Goal: Information Seeking & Learning: Learn about a topic

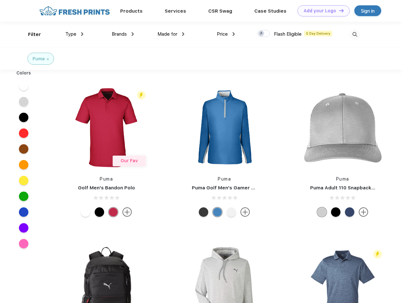
scroll to position [0, 0]
click at [321, 11] on link "Add your Logo Design Tool" at bounding box center [323, 10] width 52 height 11
click at [0, 0] on div "Design Tool" at bounding box center [0, 0] width 0 height 0
click at [338, 10] on link "Add your Logo Design Tool" at bounding box center [323, 10] width 52 height 11
click at [30, 34] on div "Filter" at bounding box center [34, 34] width 13 height 7
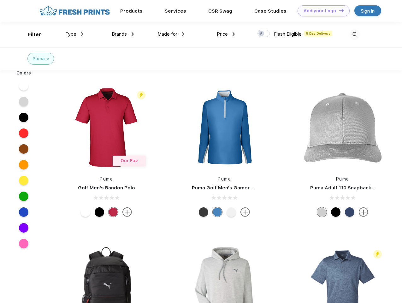
click at [74, 34] on span "Type" at bounding box center [70, 34] width 11 height 6
click at [123, 34] on span "Brands" at bounding box center [119, 34] width 15 height 6
click at [171, 34] on span "Made for" at bounding box center [167, 34] width 20 height 6
click at [226, 34] on span "Price" at bounding box center [222, 34] width 11 height 6
click at [264, 34] on div at bounding box center [263, 33] width 12 height 7
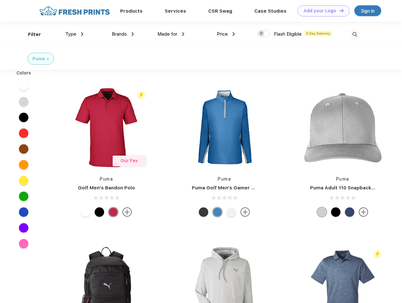
click at [261, 34] on input "checkbox" at bounding box center [259, 32] width 4 height 4
click at [354, 34] on img at bounding box center [354, 34] width 10 height 10
